Goal: Information Seeking & Learning: Learn about a topic

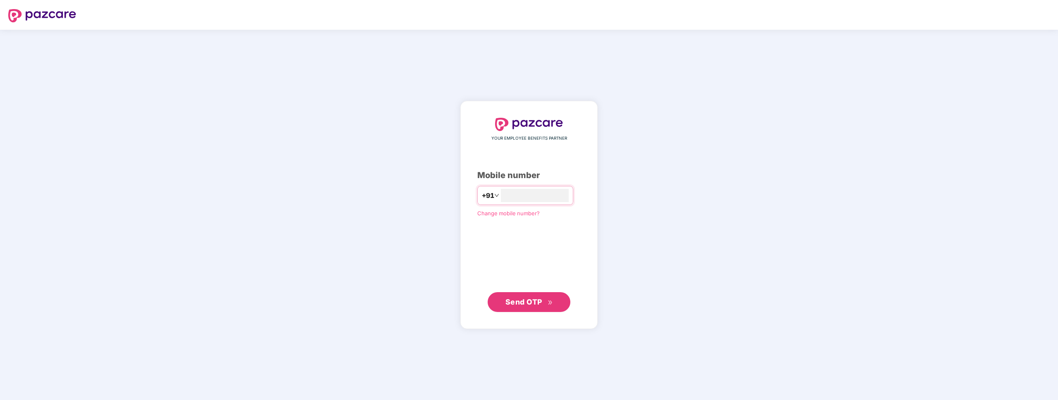
type input "**********"
click at [526, 303] on span "Send OTP" at bounding box center [523, 302] width 37 height 9
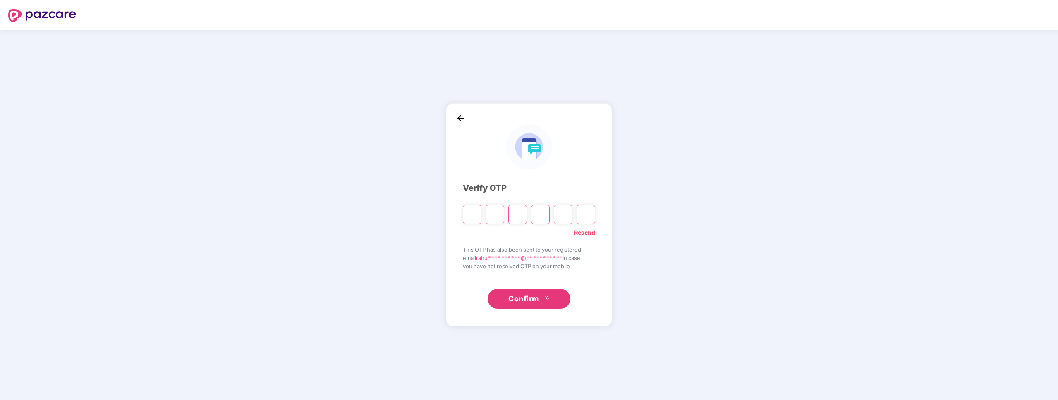
type input "*"
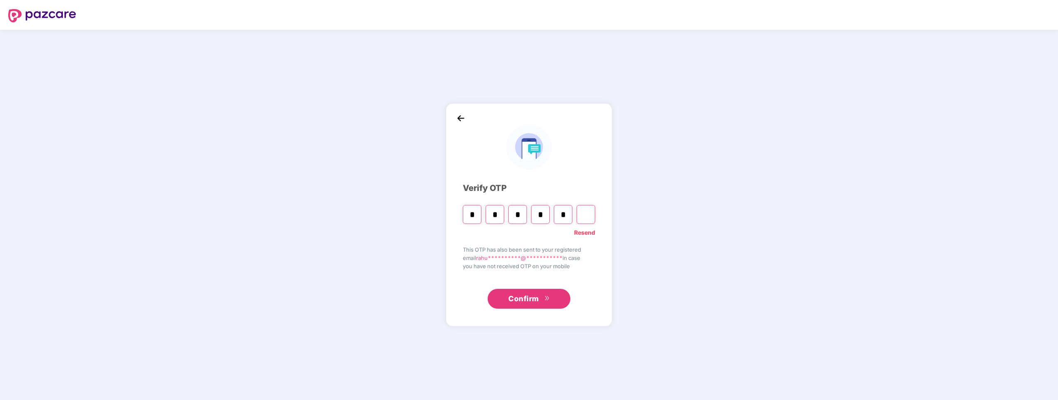
type input "*"
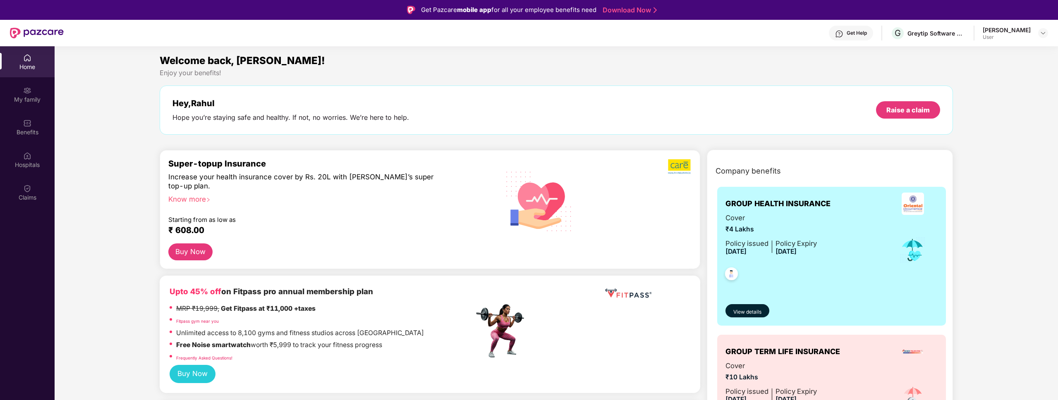
click at [30, 102] on div "My family" at bounding box center [27, 100] width 55 height 8
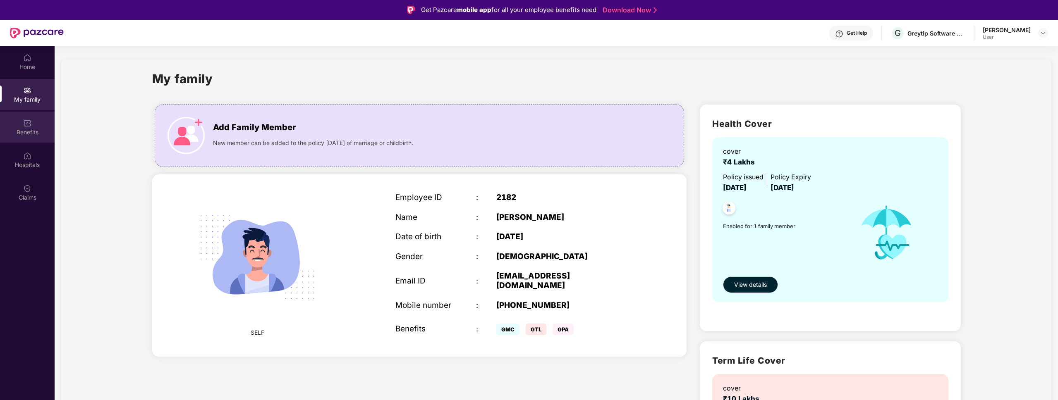
click at [34, 122] on div "Benefits" at bounding box center [27, 127] width 55 height 31
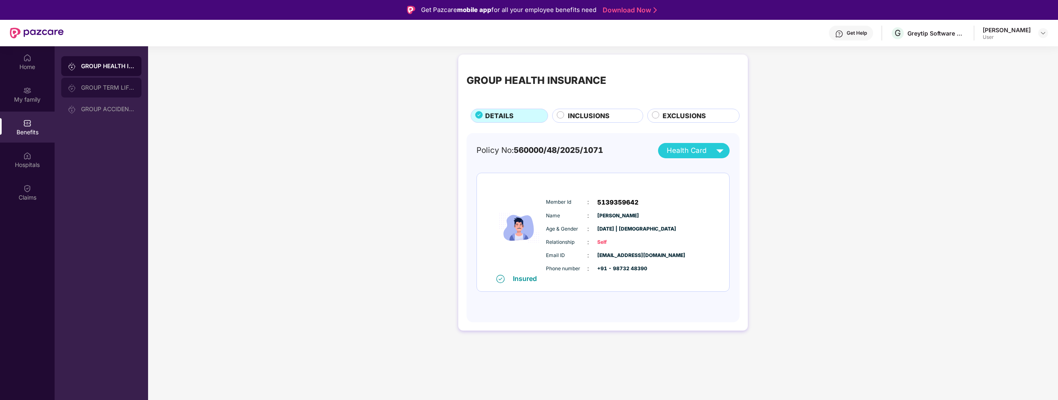
click at [129, 85] on div "GROUP TERM LIFE INSURANCE" at bounding box center [108, 87] width 54 height 7
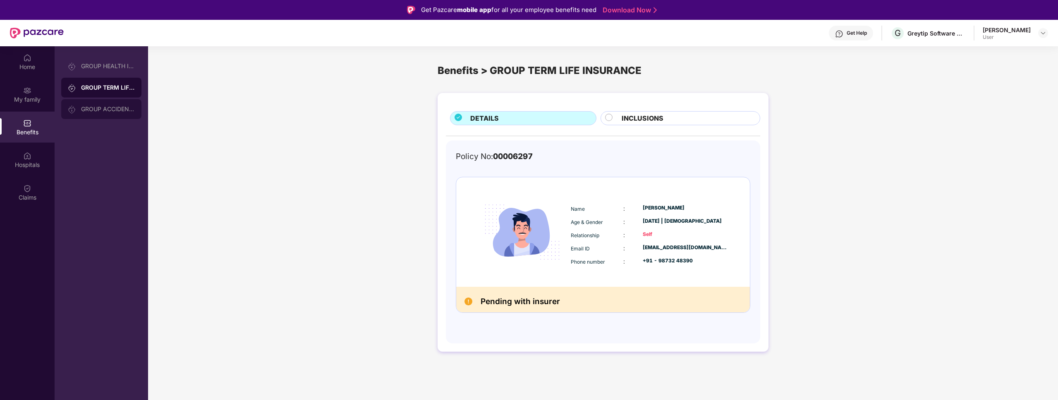
click at [126, 110] on div "GROUP ACCIDENTAL INSURANCE" at bounding box center [108, 109] width 54 height 7
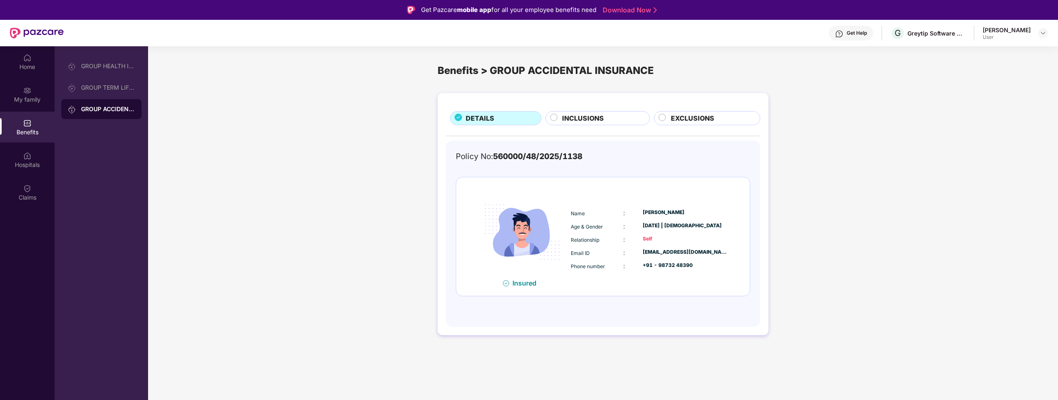
click at [565, 117] on span "INCLUSIONS" at bounding box center [583, 118] width 42 height 10
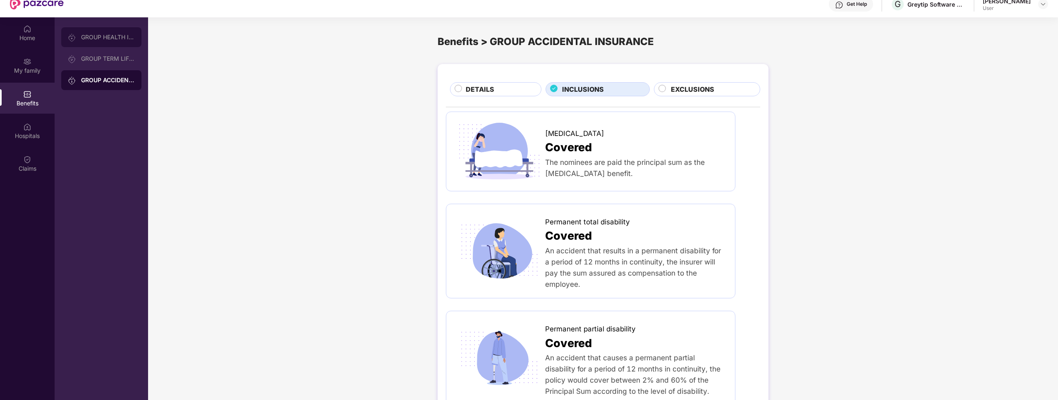
click at [107, 37] on div "GROUP HEALTH INSURANCE" at bounding box center [108, 37] width 54 height 7
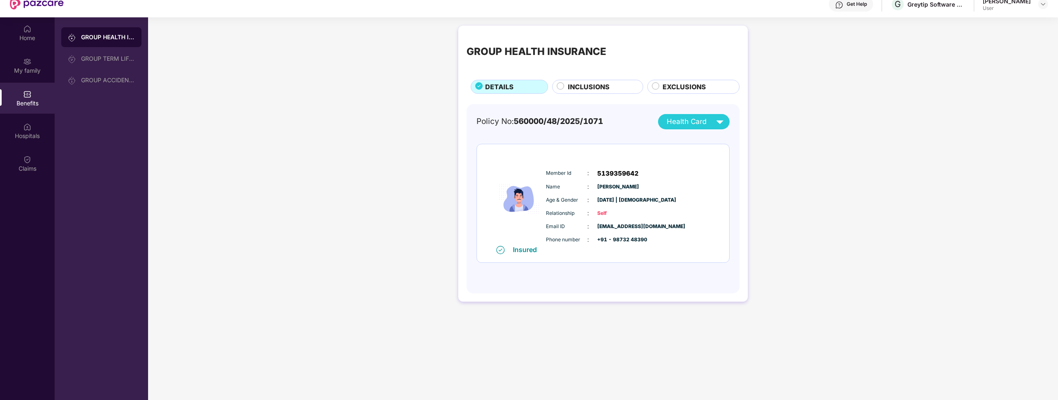
click at [680, 88] on span "EXCLUSIONS" at bounding box center [683, 87] width 43 height 10
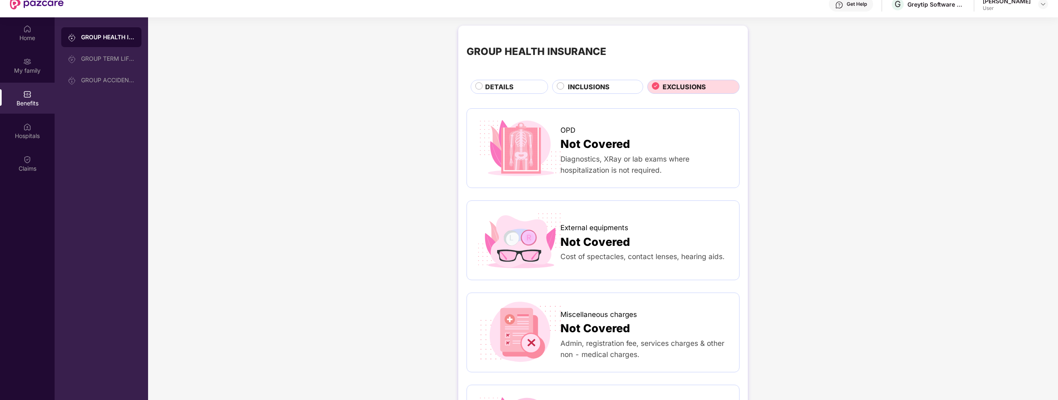
click at [625, 87] on div "INCLUSIONS" at bounding box center [601, 88] width 75 height 12
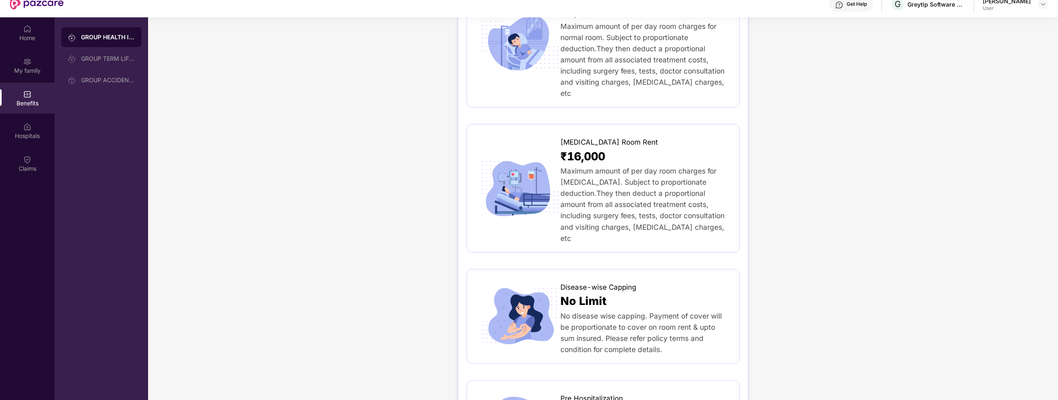
scroll to position [215, 0]
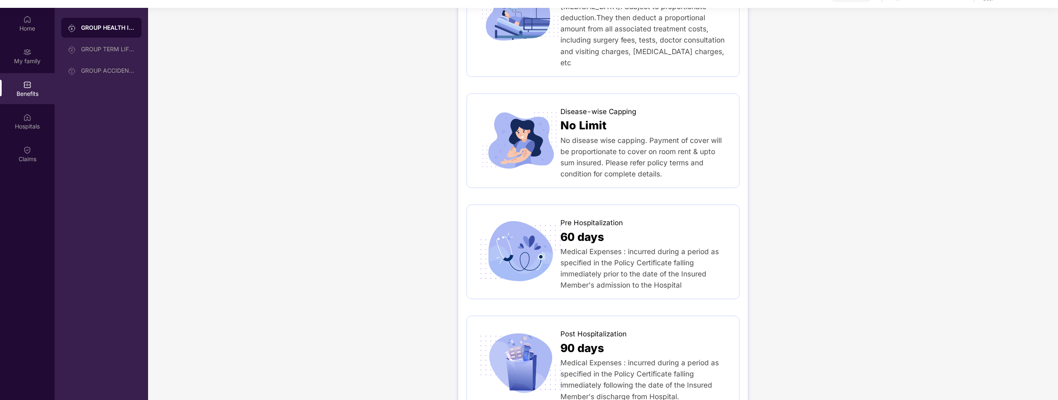
scroll to position [0, 0]
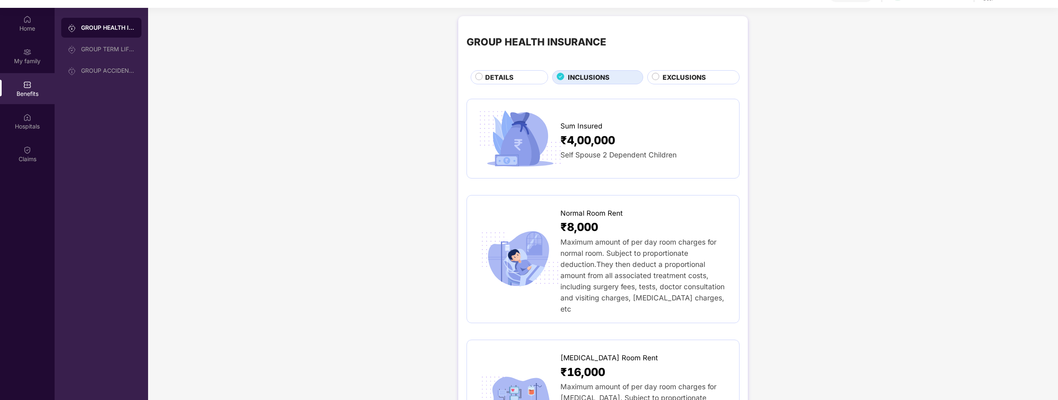
click at [705, 71] on div "EXCLUSIONS" at bounding box center [693, 77] width 92 height 14
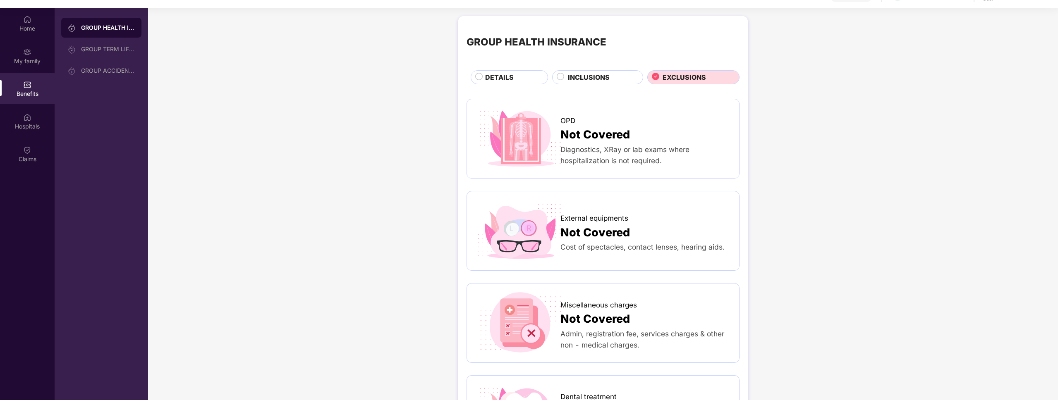
click at [520, 148] on img at bounding box center [520, 139] width 90 height 62
click at [585, 139] on span "Not Covered" at bounding box center [594, 134] width 69 height 17
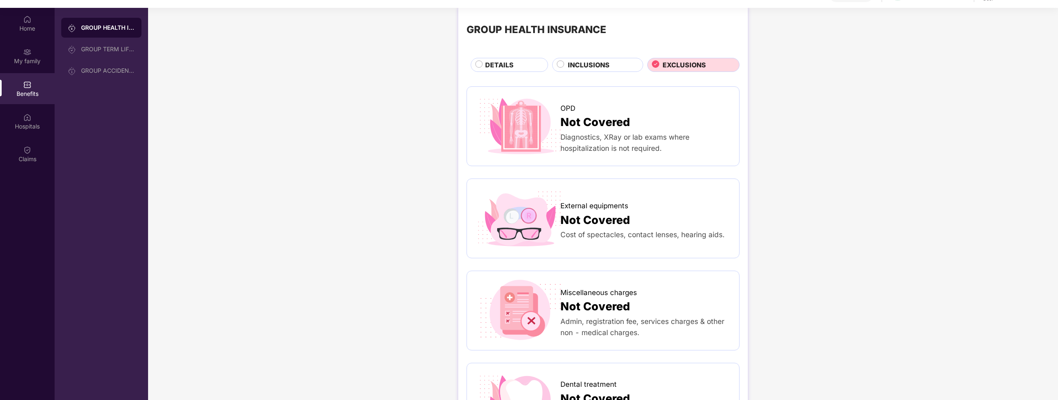
scroll to position [17, 0]
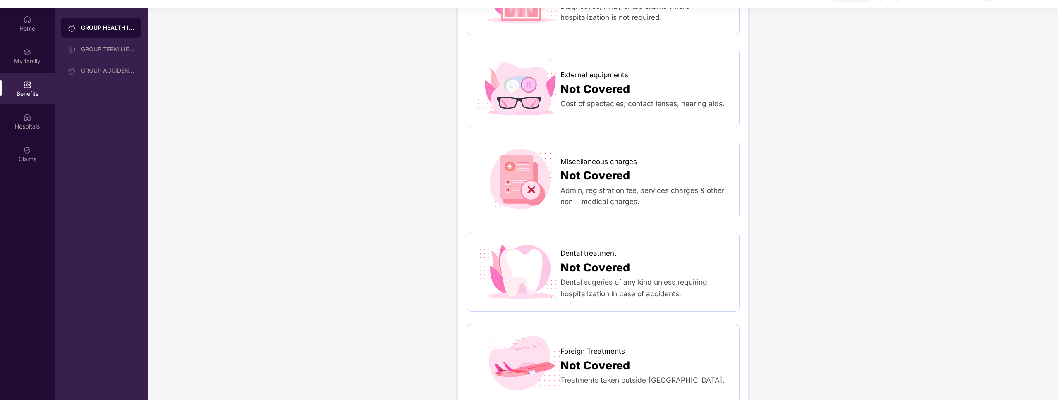
scroll to position [150, 0]
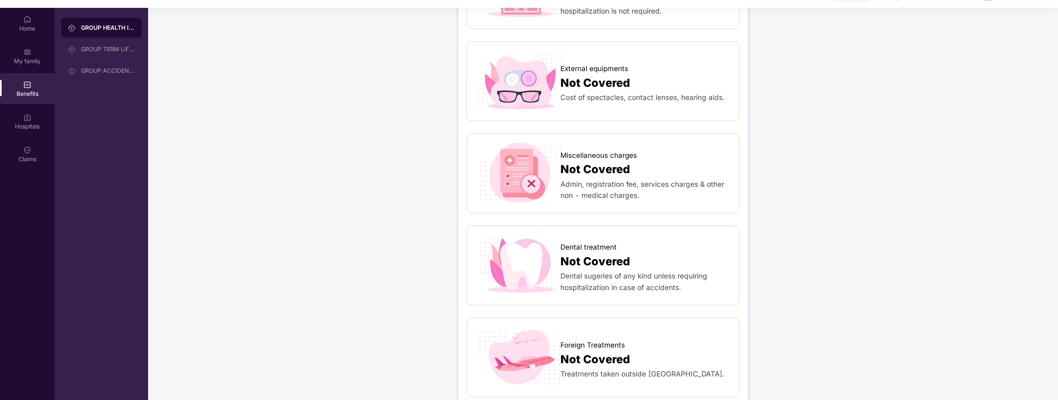
click at [460, 194] on div "GROUP HEALTH INSURANCE DETAILS INCLUSIONS EXCLUSIONS OPD Not Covered Diagnostic…" at bounding box center [602, 289] width 289 height 847
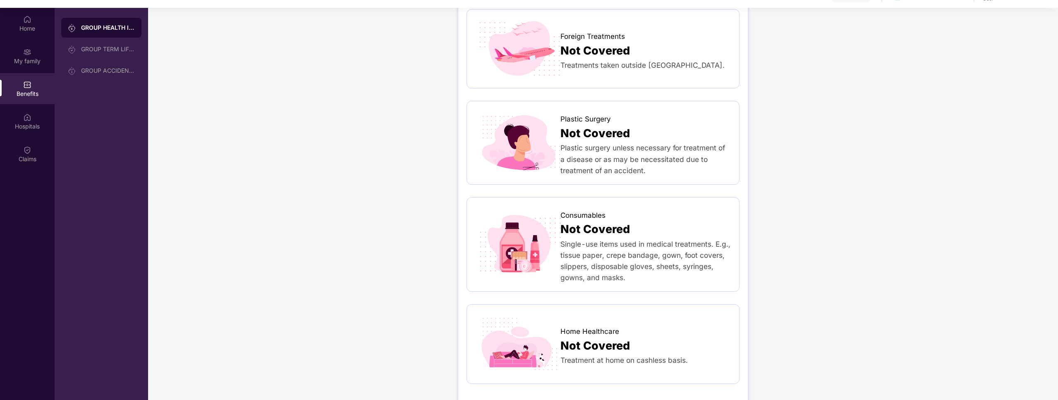
scroll to position [0, 0]
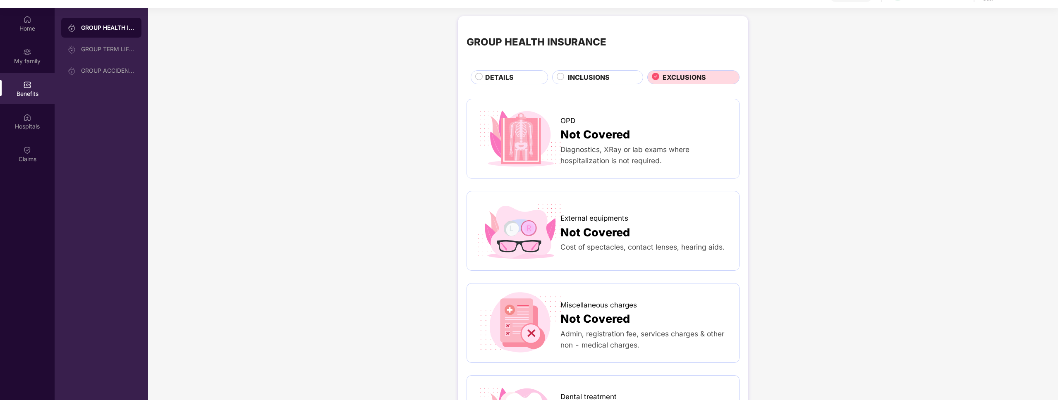
click at [512, 69] on div "GROUP HEALTH INSURANCE DETAILS INCLUSIONS EXCLUSIONS" at bounding box center [602, 54] width 273 height 60
click at [105, 53] on div "GROUP TERM LIFE INSURANCE" at bounding box center [101, 49] width 80 height 20
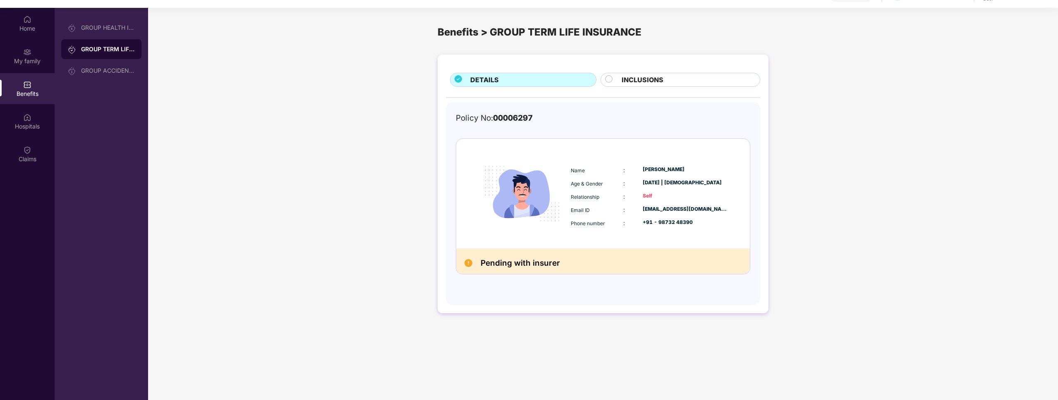
click at [618, 82] on div "INCLUSIONS" at bounding box center [686, 81] width 138 height 12
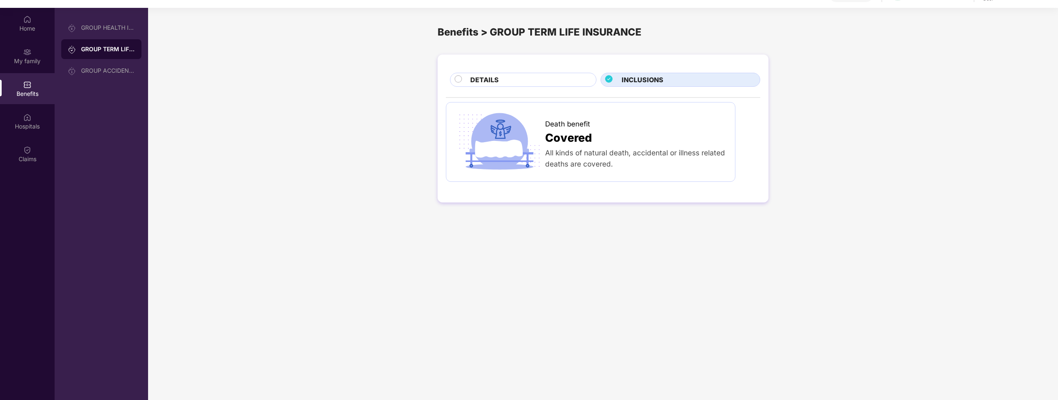
click at [560, 134] on span "Covered" at bounding box center [568, 137] width 47 height 17
click at [504, 145] on img at bounding box center [499, 142] width 90 height 62
click at [16, 128] on div "Hospitals" at bounding box center [27, 126] width 55 height 8
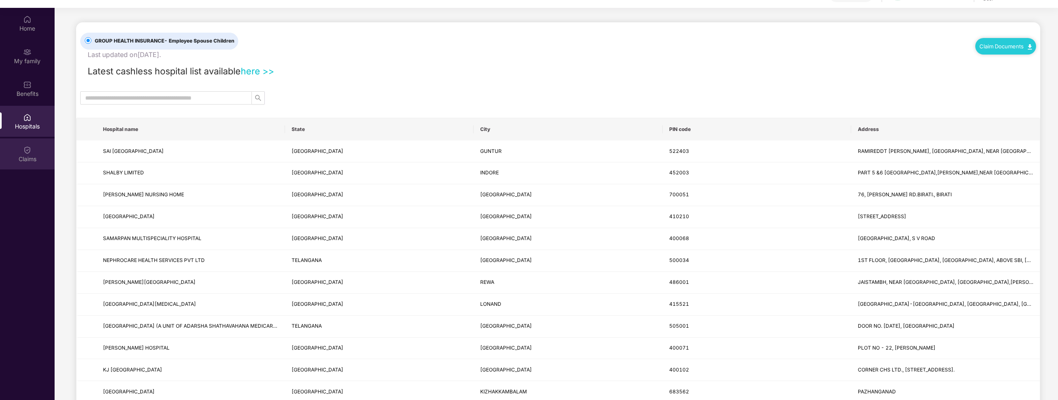
click at [30, 158] on div "Claims" at bounding box center [27, 159] width 55 height 8
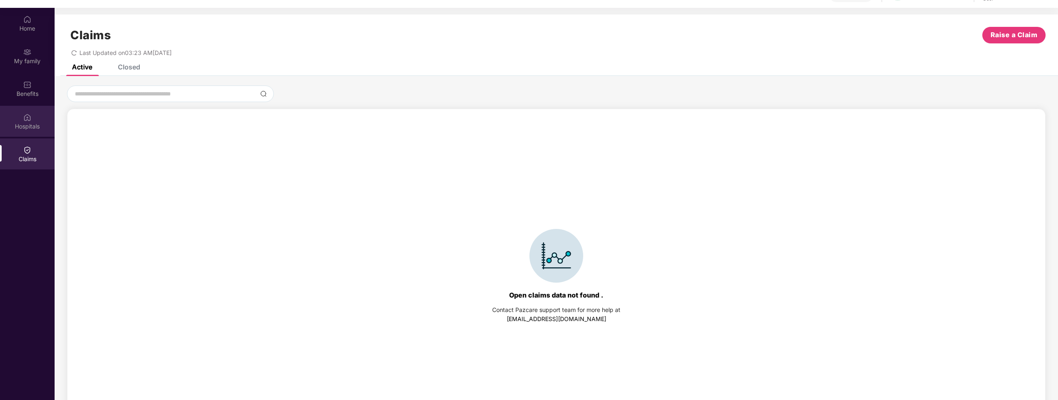
click at [33, 126] on div "Hospitals" at bounding box center [27, 126] width 55 height 8
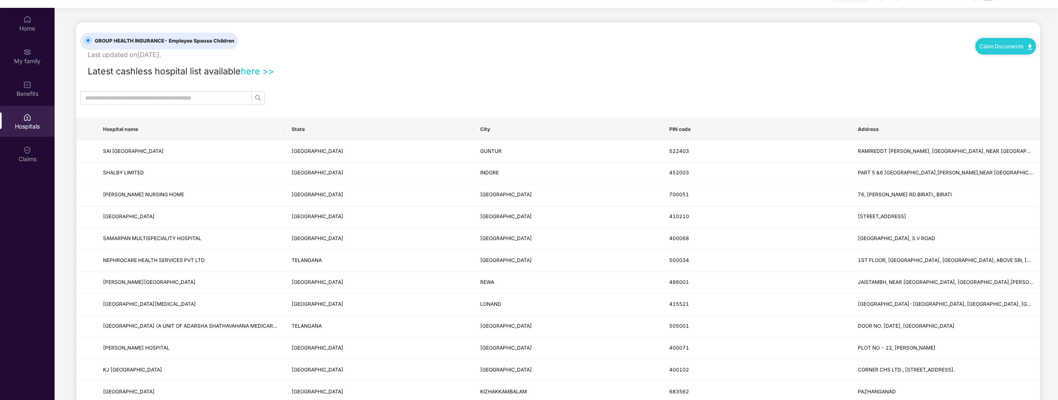
click at [259, 71] on link "here >>" at bounding box center [257, 71] width 33 height 11
click at [24, 31] on div "Home" at bounding box center [27, 28] width 55 height 8
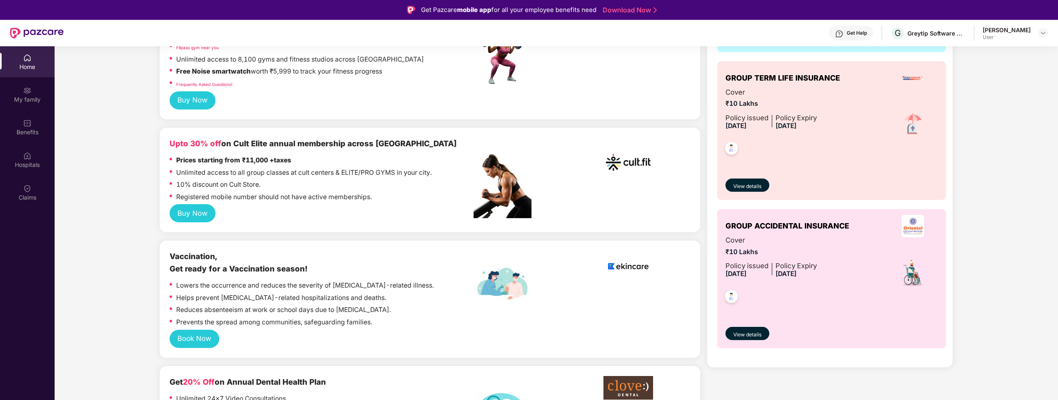
scroll to position [280, 0]
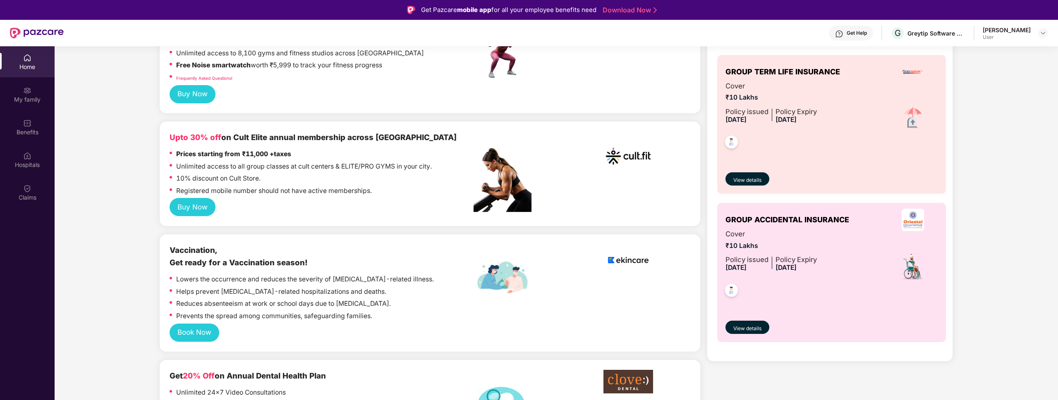
click at [709, 292] on div "Company benefits GROUP HEALTH INSURANCE Cover ₹4 Lakhs Policy issued [DATE] Pol…" at bounding box center [829, 116] width 245 height 473
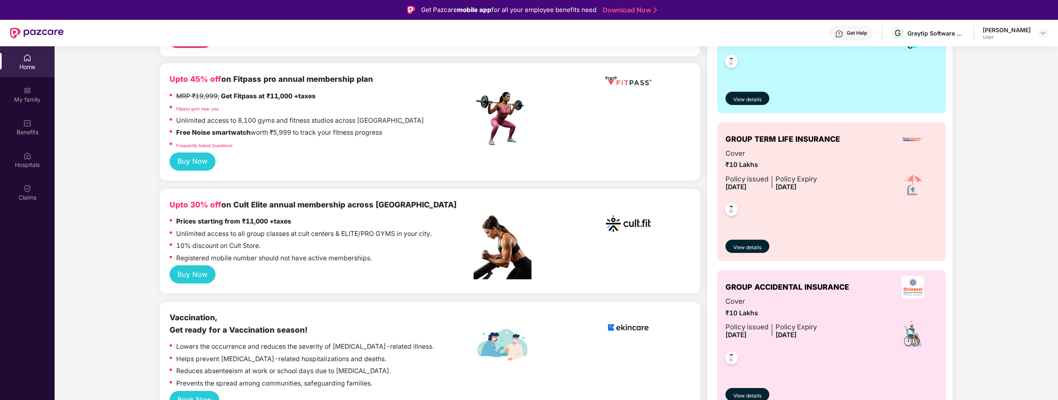
scroll to position [0, 0]
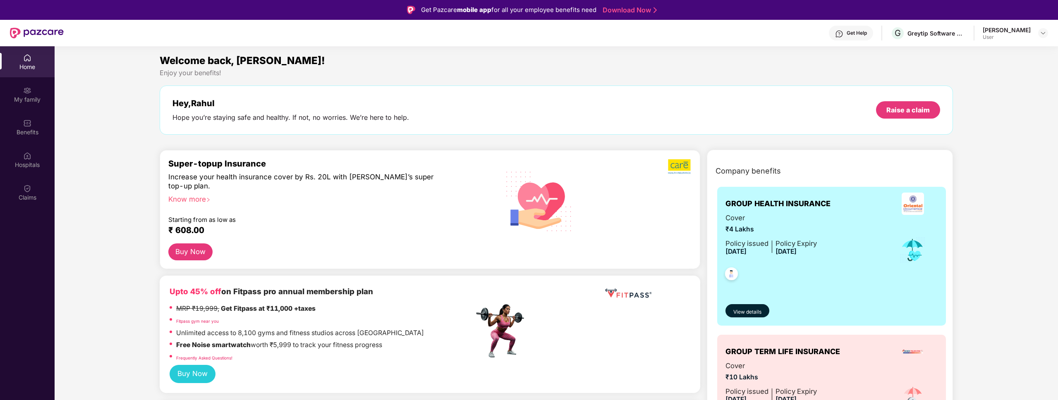
click at [867, 34] on div "Get Help" at bounding box center [856, 33] width 20 height 7
click at [764, 95] on div "Hey, [PERSON_NAME] you’re staying safe and healthy. If not, no worries. We’re h…" at bounding box center [556, 110] width 793 height 49
click at [35, 100] on div "My family" at bounding box center [27, 100] width 55 height 8
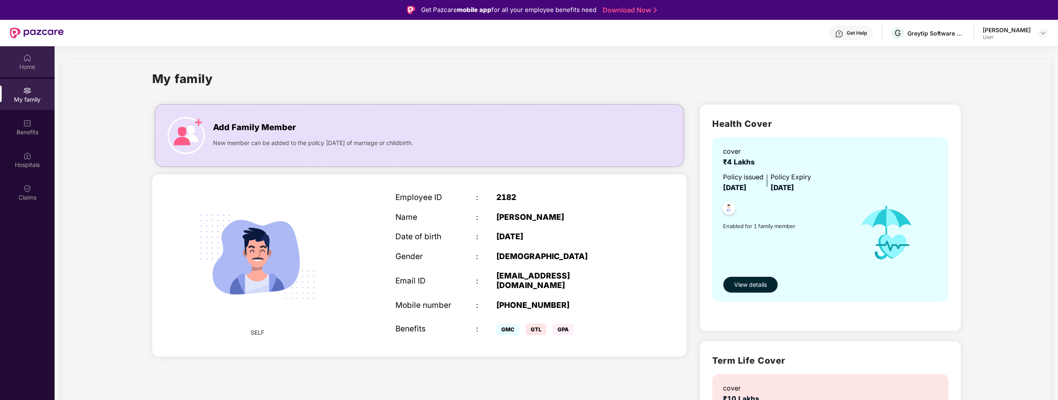
click at [30, 53] on div at bounding box center [27, 57] width 8 height 8
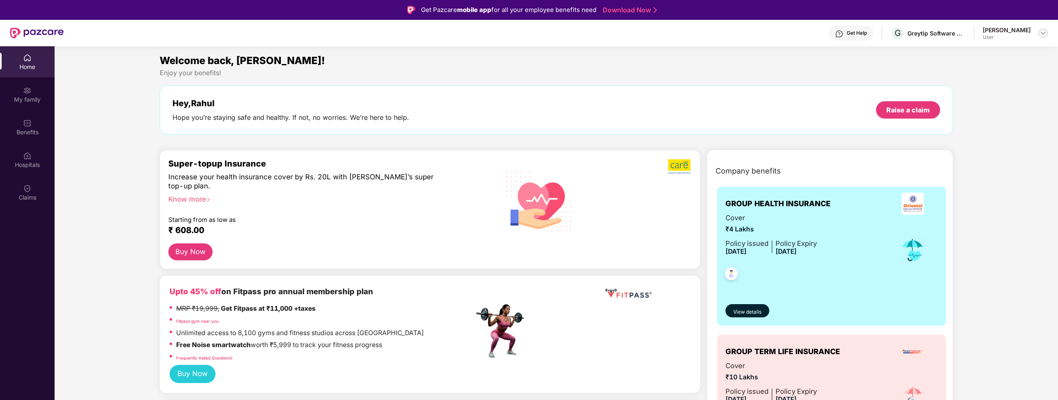
click at [1047, 35] on div at bounding box center [1043, 33] width 10 height 10
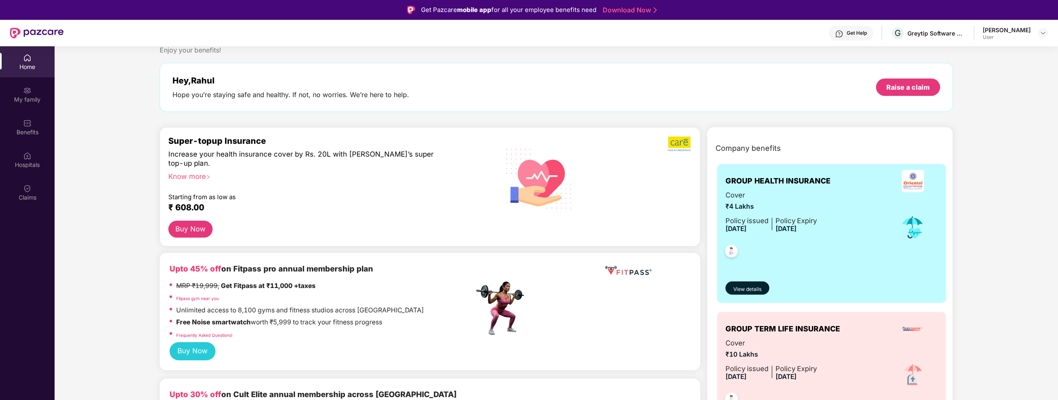
scroll to position [32, 0]
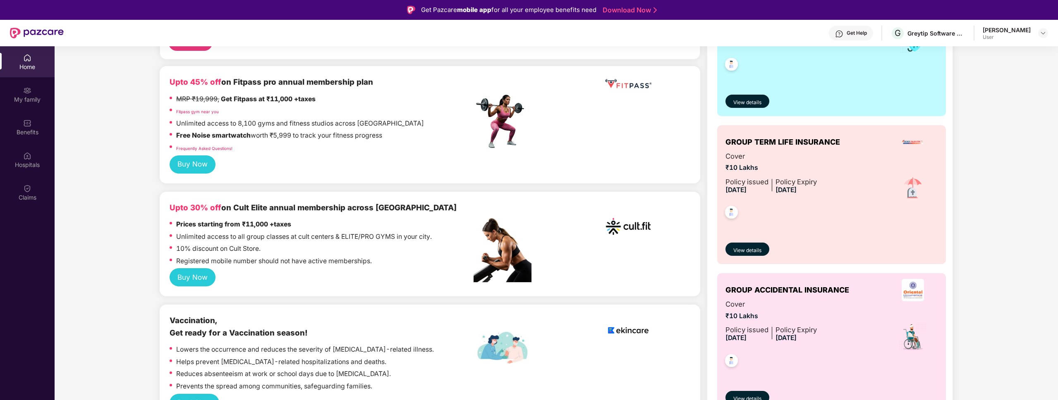
scroll to position [234, 0]
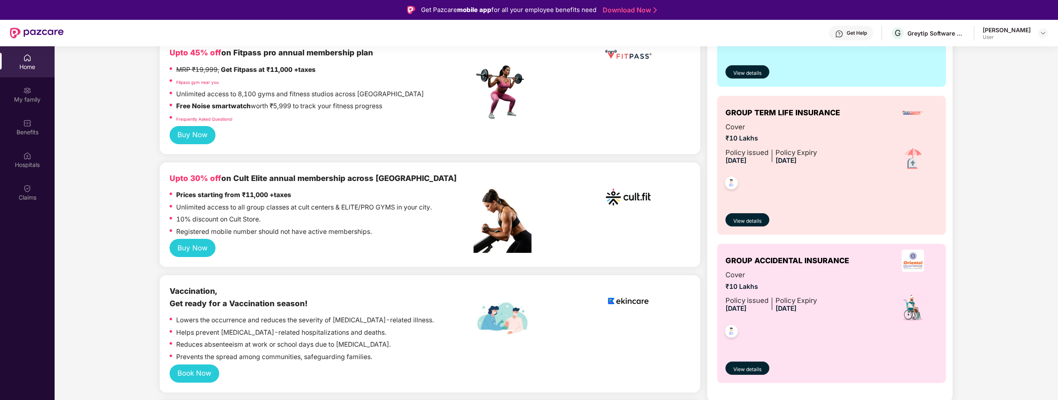
scroll to position [0, 0]
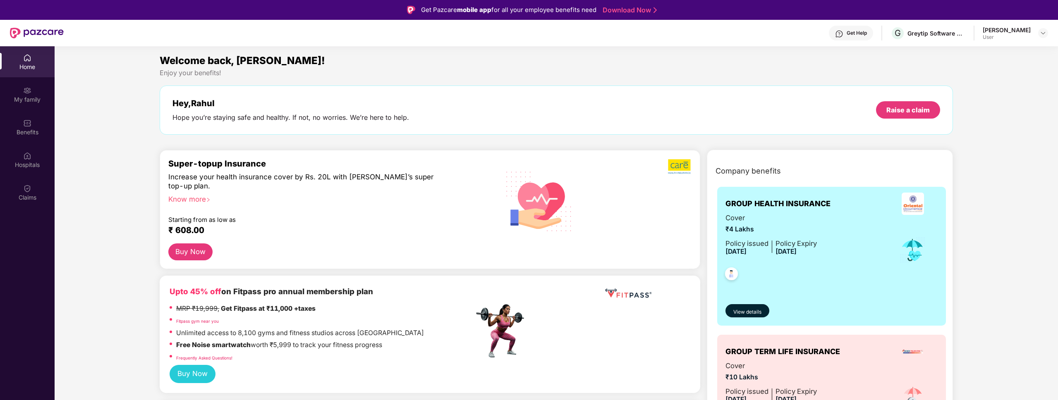
click at [949, 50] on section "Welcome back, [PERSON_NAME]! Enjoy your benefits! Hey, [PERSON_NAME] you’re sta…" at bounding box center [556, 246] width 1003 height 400
click at [1002, 34] on div "User" at bounding box center [1007, 37] width 48 height 7
